Goal: Task Accomplishment & Management: Use online tool/utility

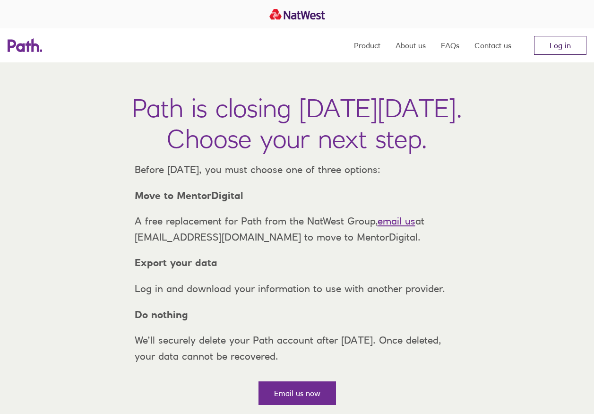
click at [572, 44] on link "Log in" at bounding box center [560, 45] width 52 height 19
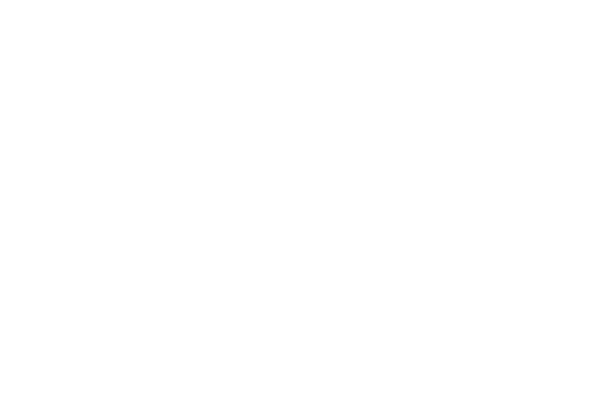
click at [456, 123] on div at bounding box center [300, 207] width 601 height 414
click at [453, 121] on div at bounding box center [300, 207] width 601 height 414
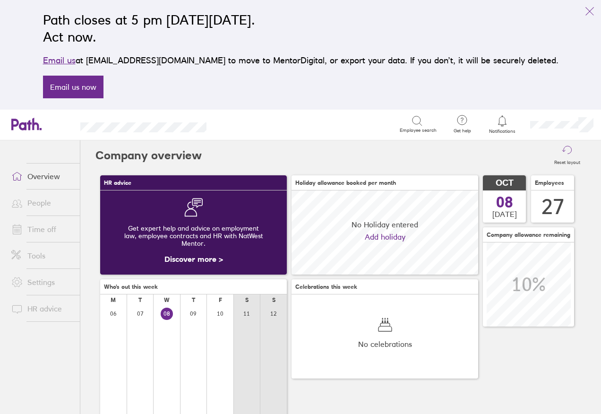
scroll to position [84, 187]
click at [37, 233] on link "Time off" at bounding box center [42, 229] width 76 height 19
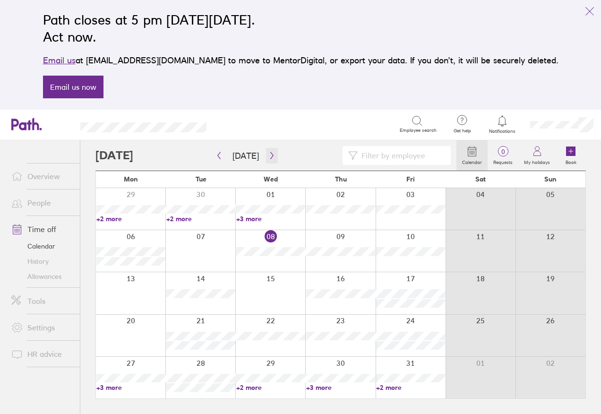
click at [268, 153] on icon "button" at bounding box center [271, 156] width 7 height 8
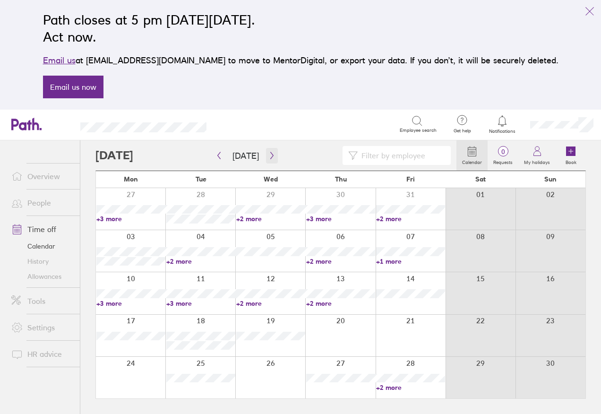
click at [268, 158] on icon "button" at bounding box center [271, 156] width 7 height 8
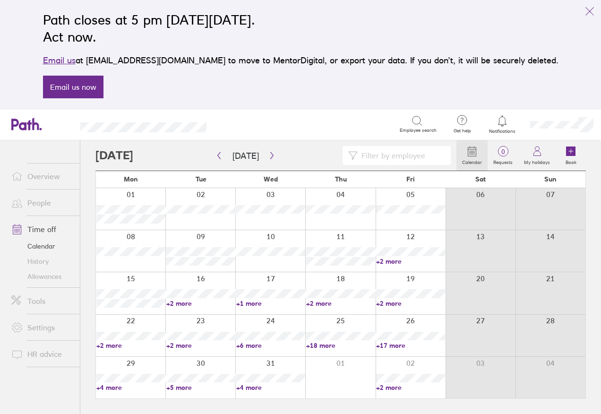
click at [186, 346] on link "+2 more" at bounding box center [200, 345] width 69 height 9
